Goal: Navigation & Orientation: Find specific page/section

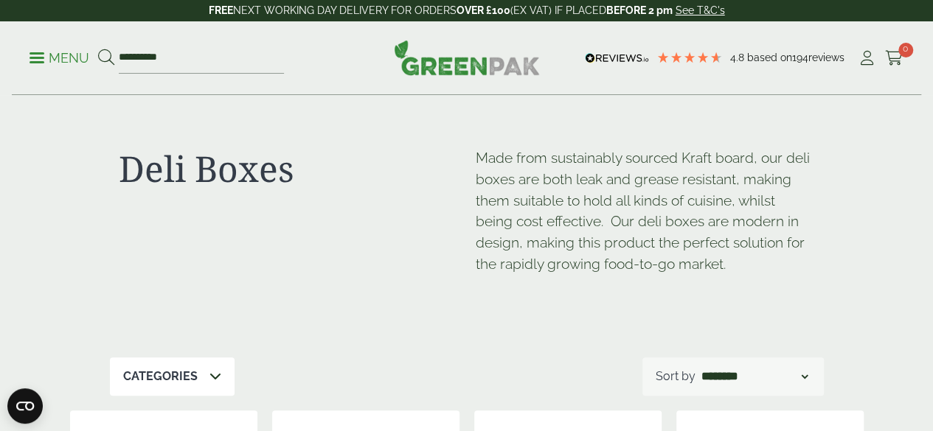
click at [35, 57] on span at bounding box center [36, 58] width 15 height 2
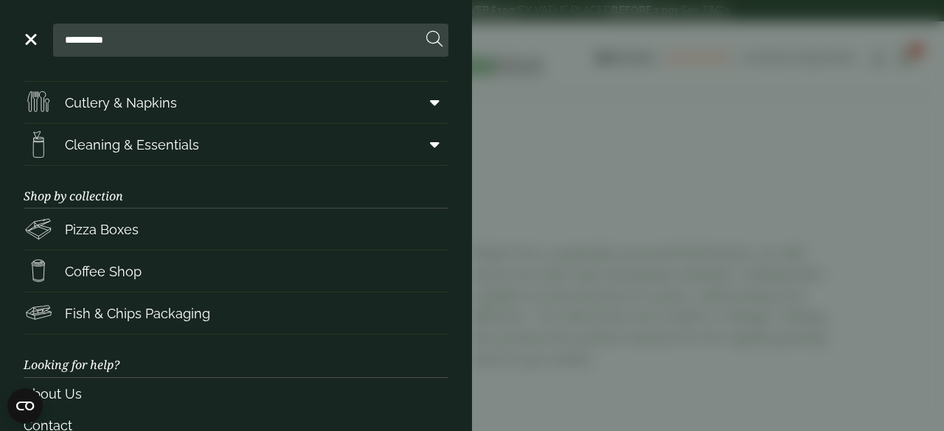
scroll to position [296, 0]
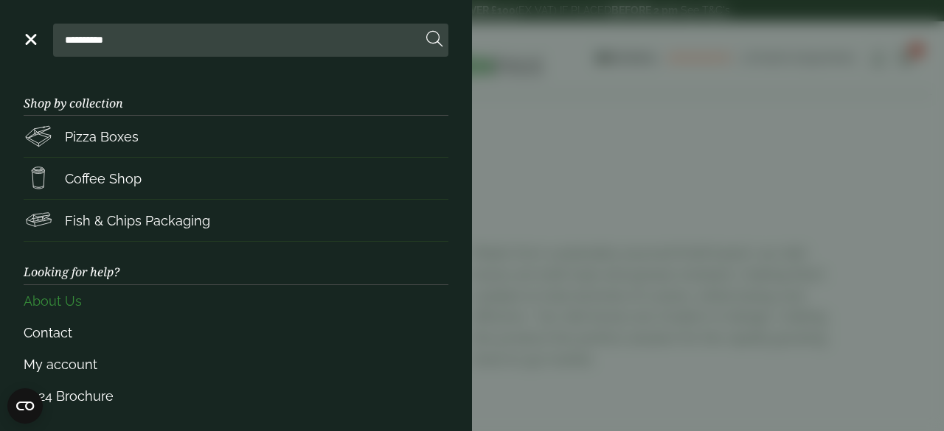
click at [66, 304] on link "About Us" at bounding box center [236, 301] width 425 height 32
